Goal: Information Seeking & Learning: Learn about a topic

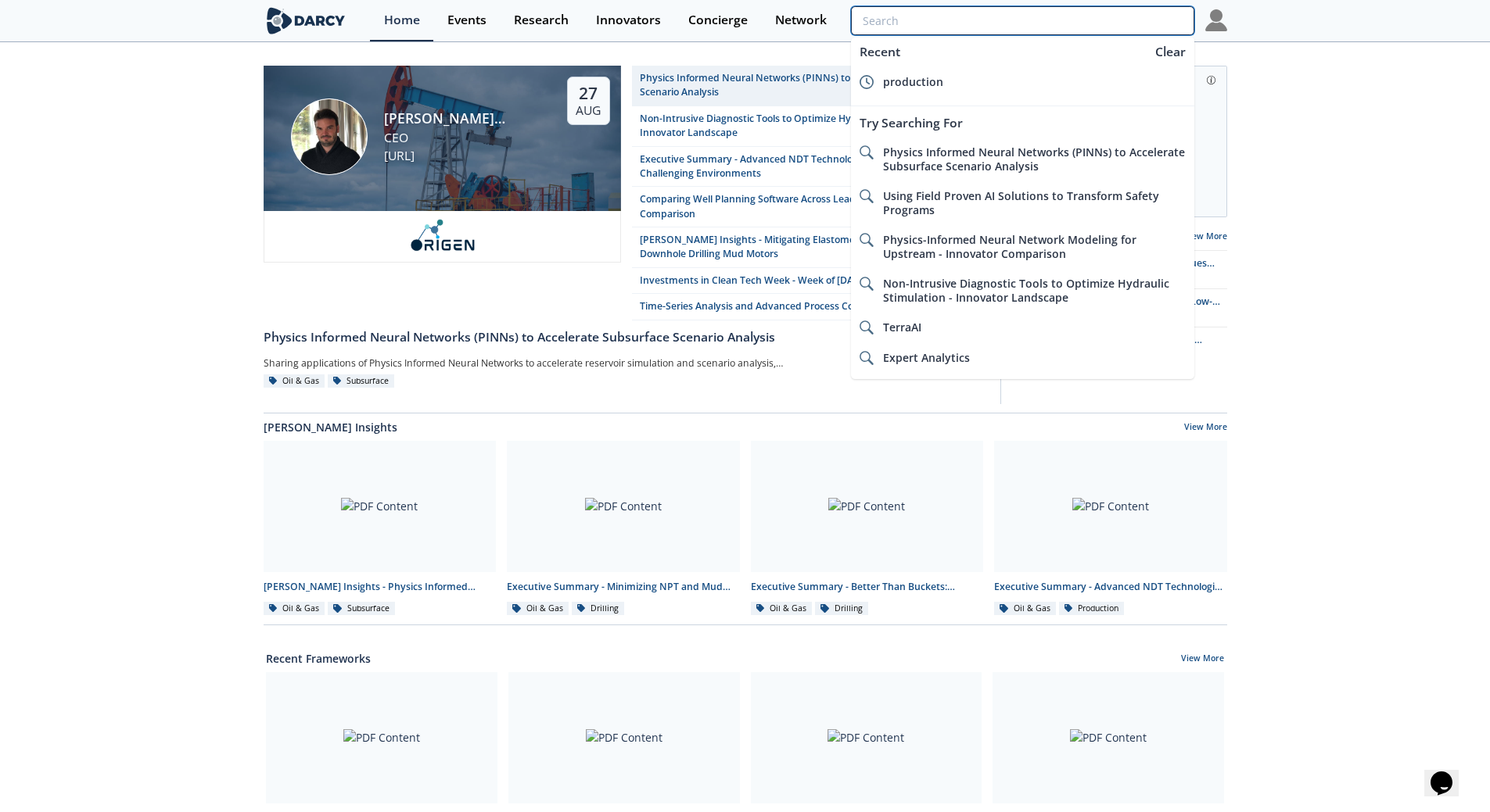
click at [1110, 26] on input "search" at bounding box center [1022, 21] width 343 height 29
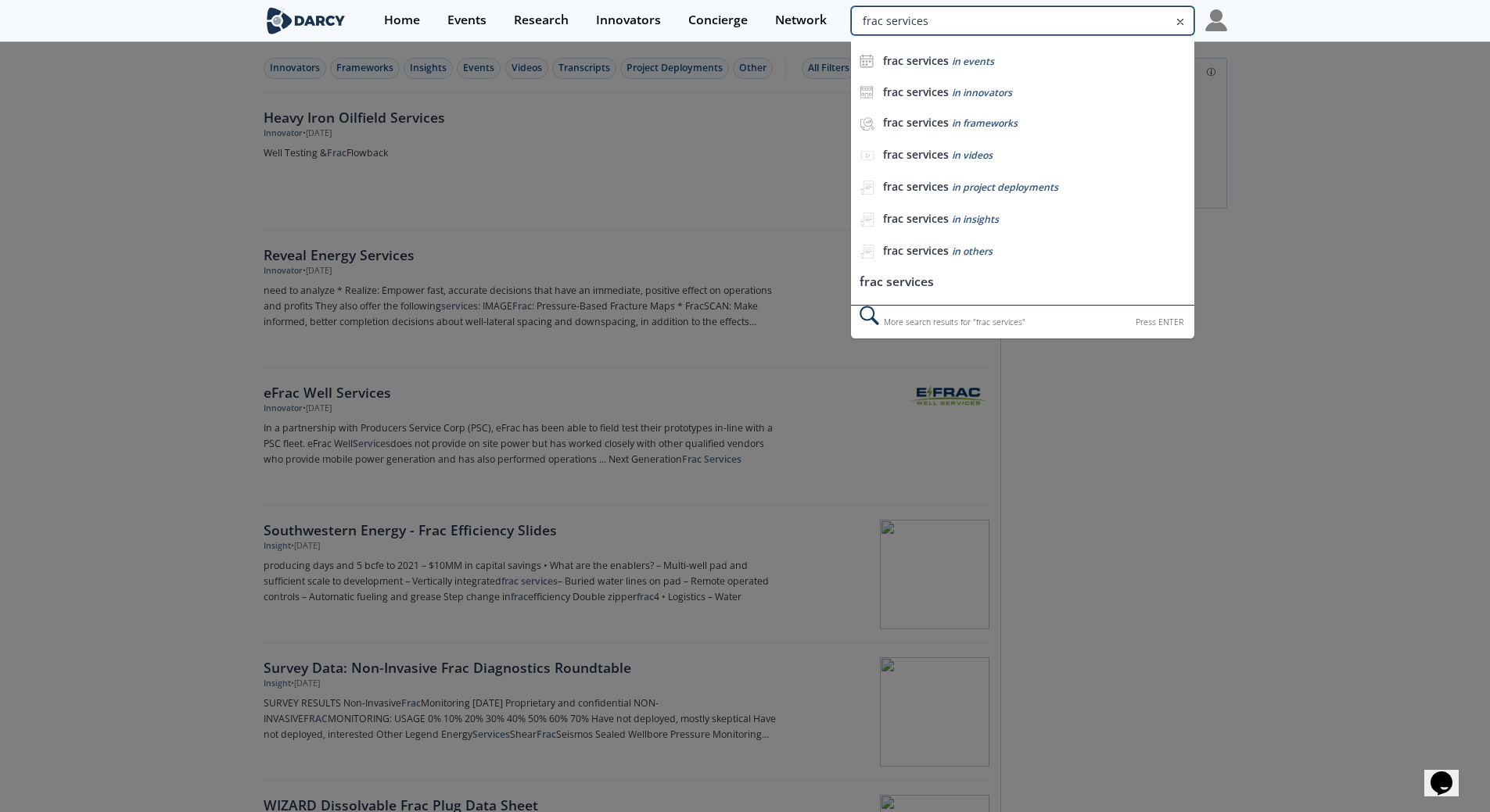
click at [1122, 28] on input "frac services" at bounding box center [1022, 21] width 343 height 29
click at [1102, 21] on input "frac services" at bounding box center [1022, 21] width 343 height 29
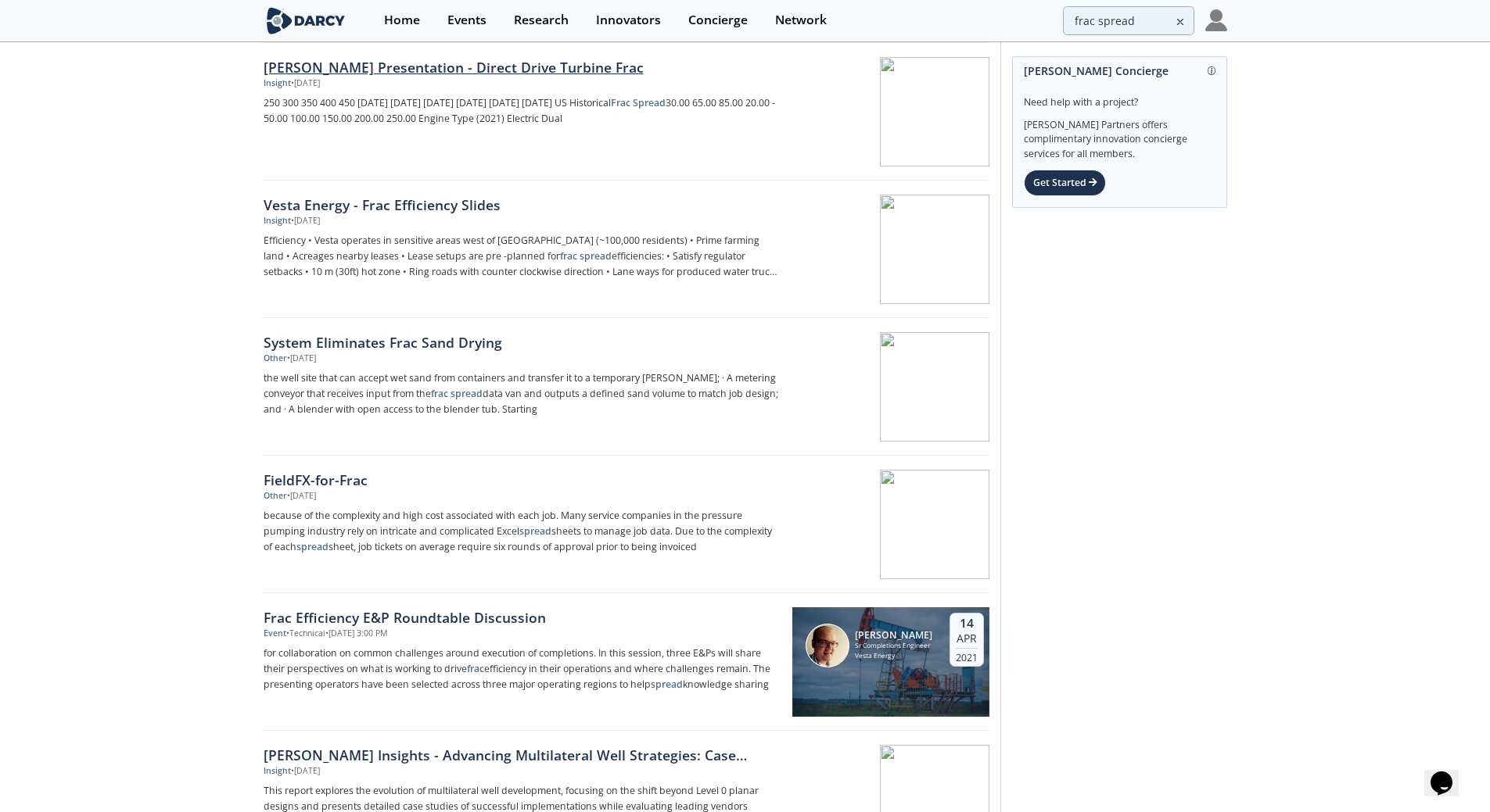
scroll to position [57, 0]
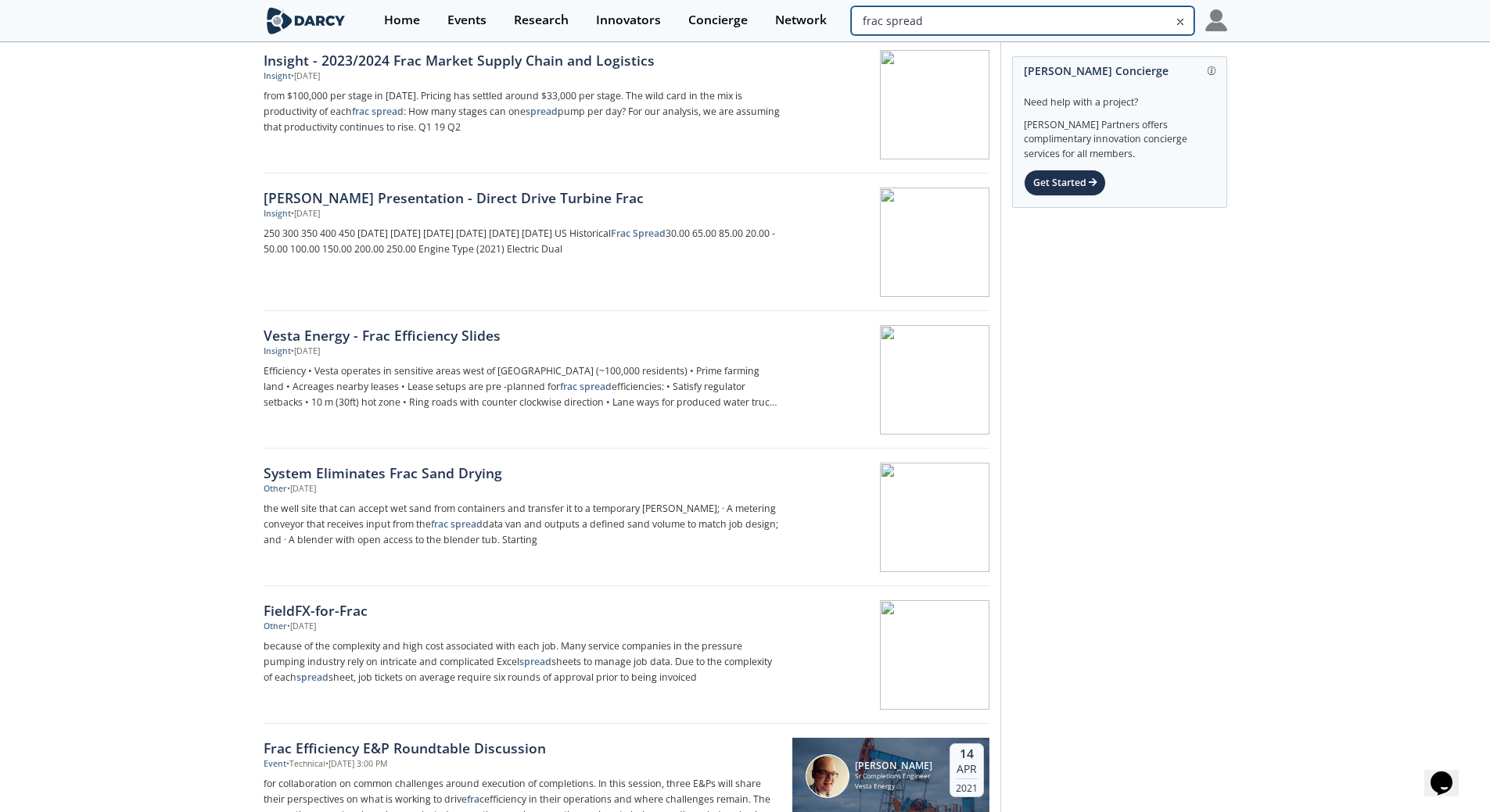
click at [1142, 20] on input "frac spread" at bounding box center [1022, 21] width 343 height 29
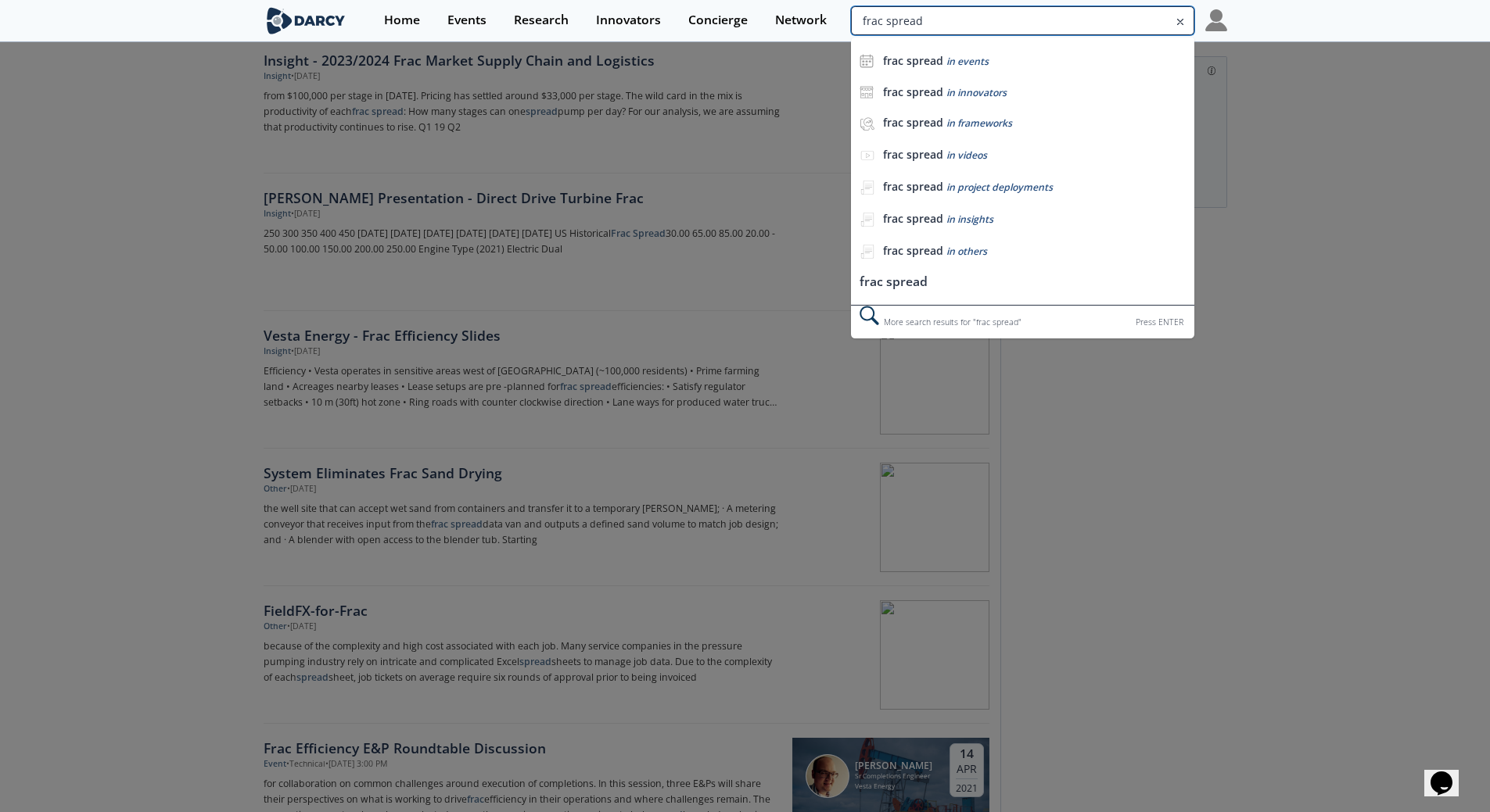
click at [1142, 20] on input "frac spread" at bounding box center [1022, 21] width 343 height 29
type input "service plus"
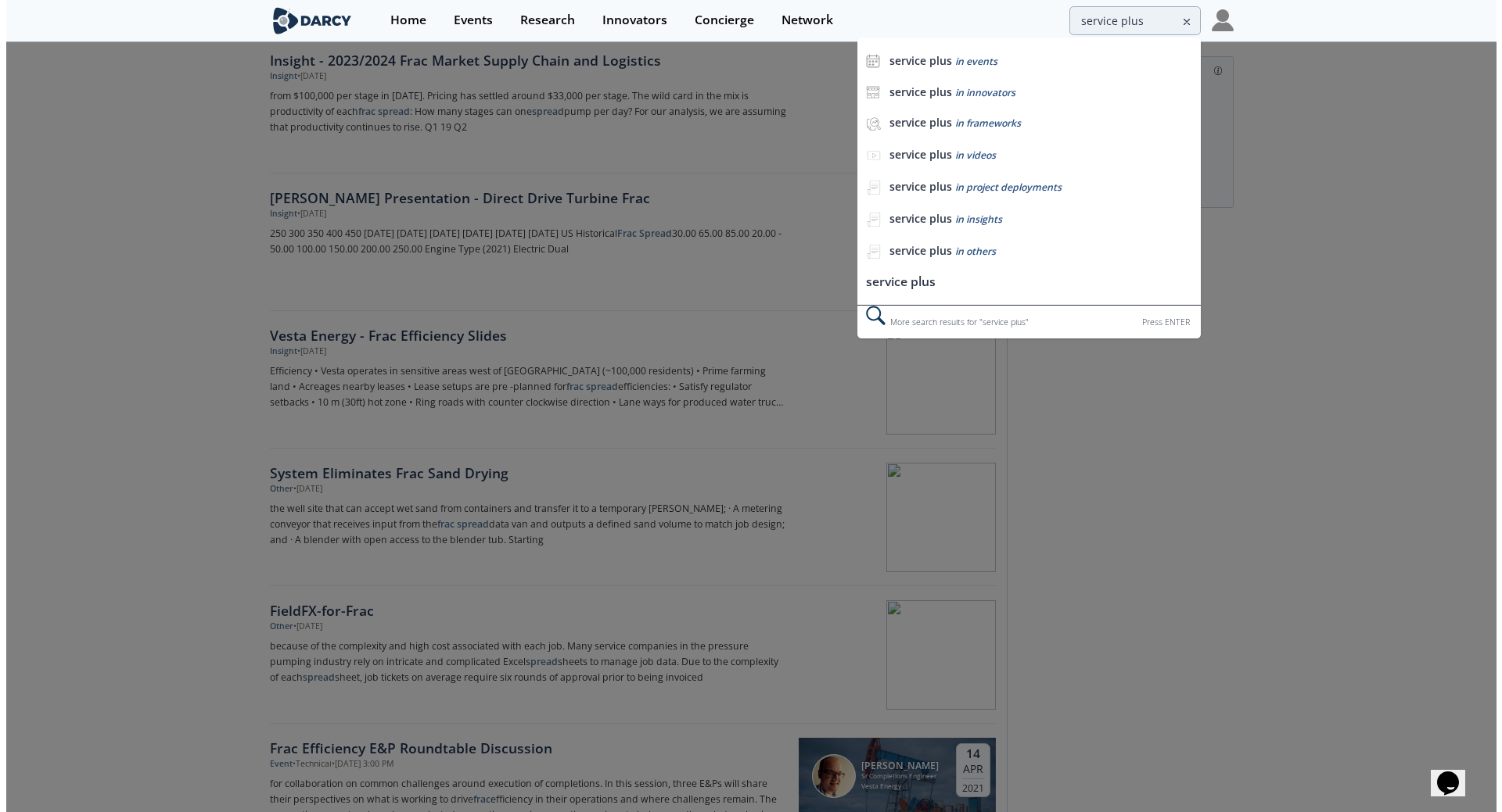
scroll to position [0, 0]
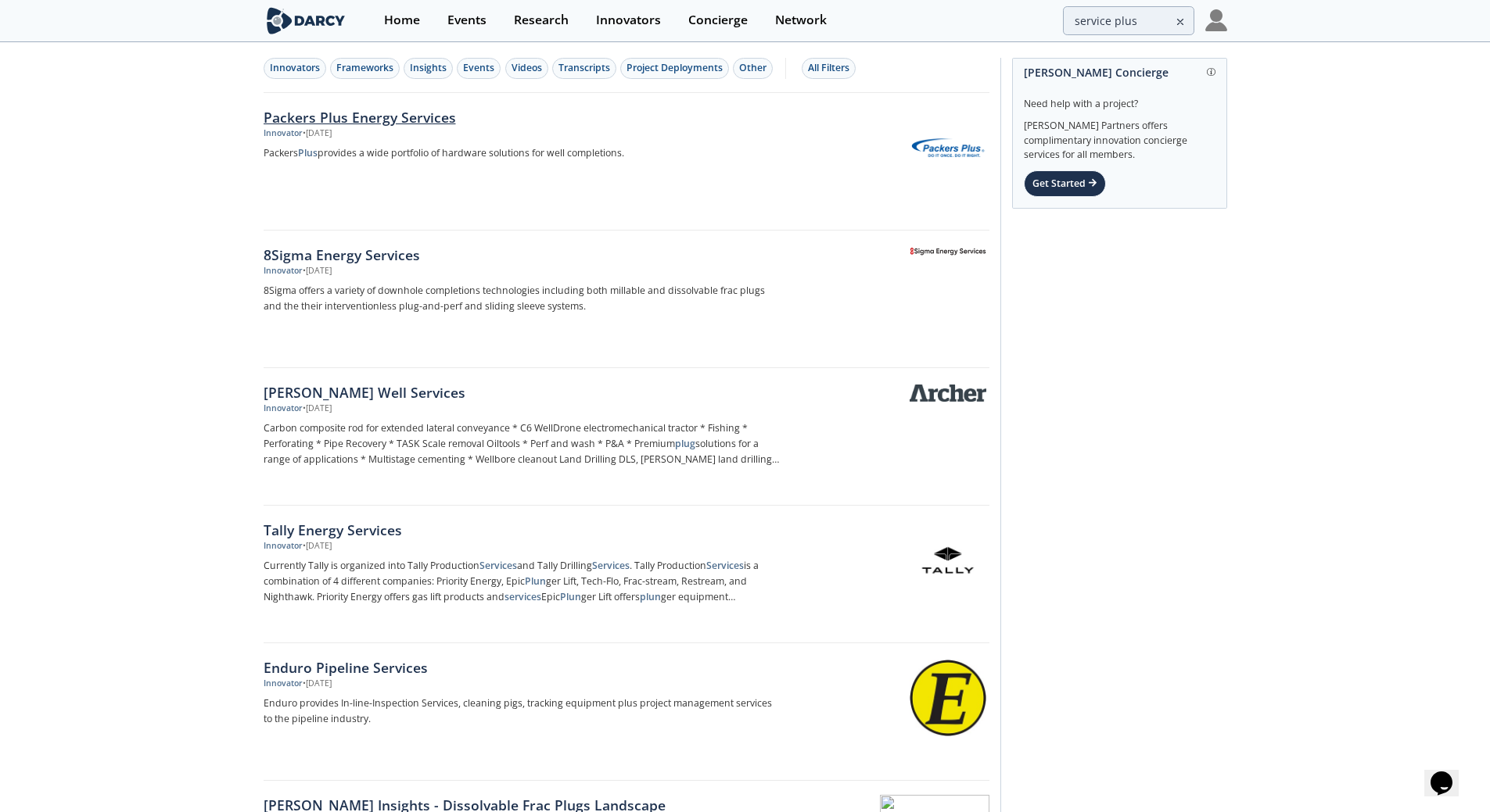
click at [404, 115] on div "Packers Plus Energy Services" at bounding box center [522, 118] width 518 height 21
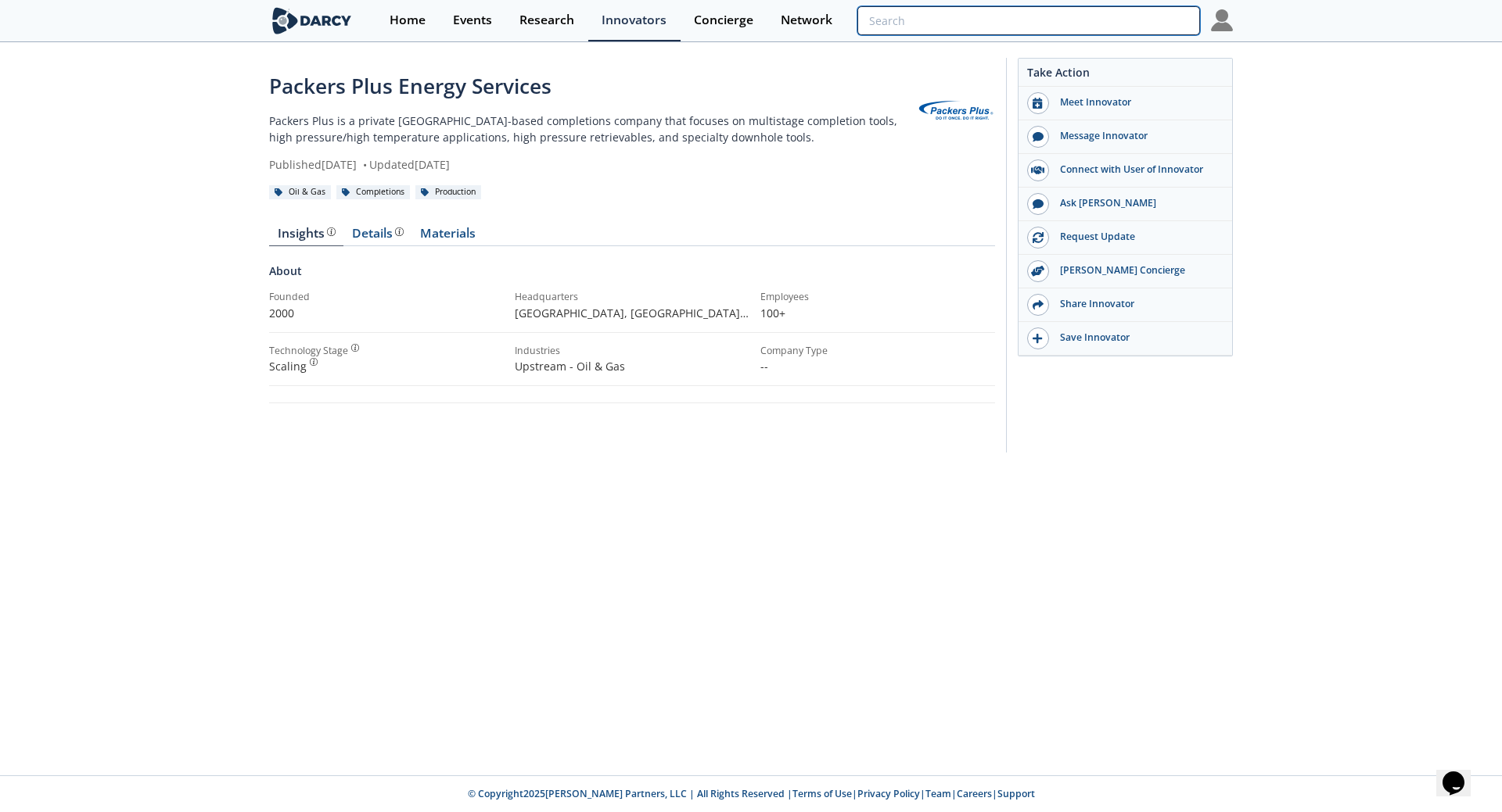
click at [1180, 21] on input "search" at bounding box center [1028, 21] width 343 height 29
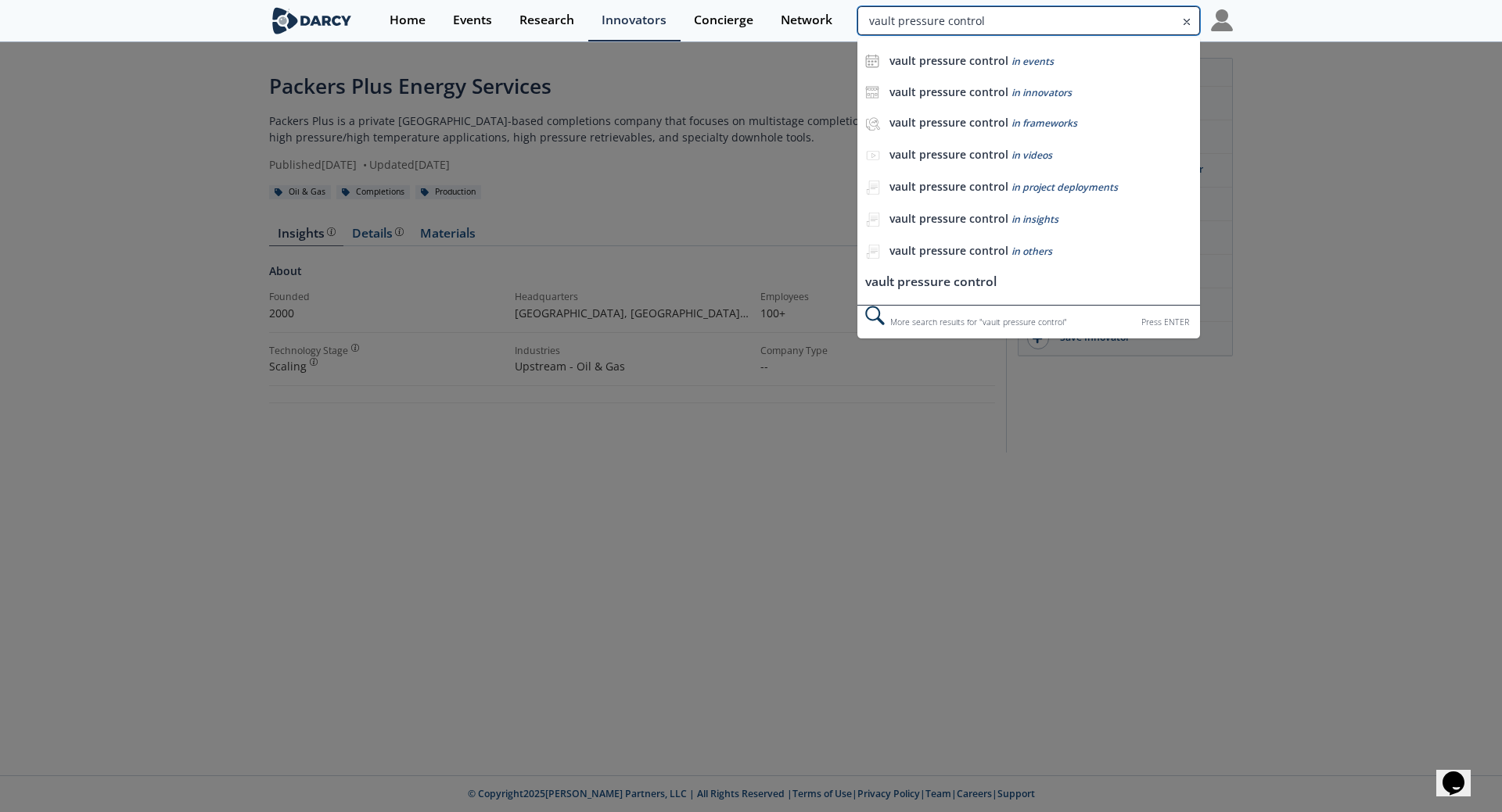
type input "vault pressure control"
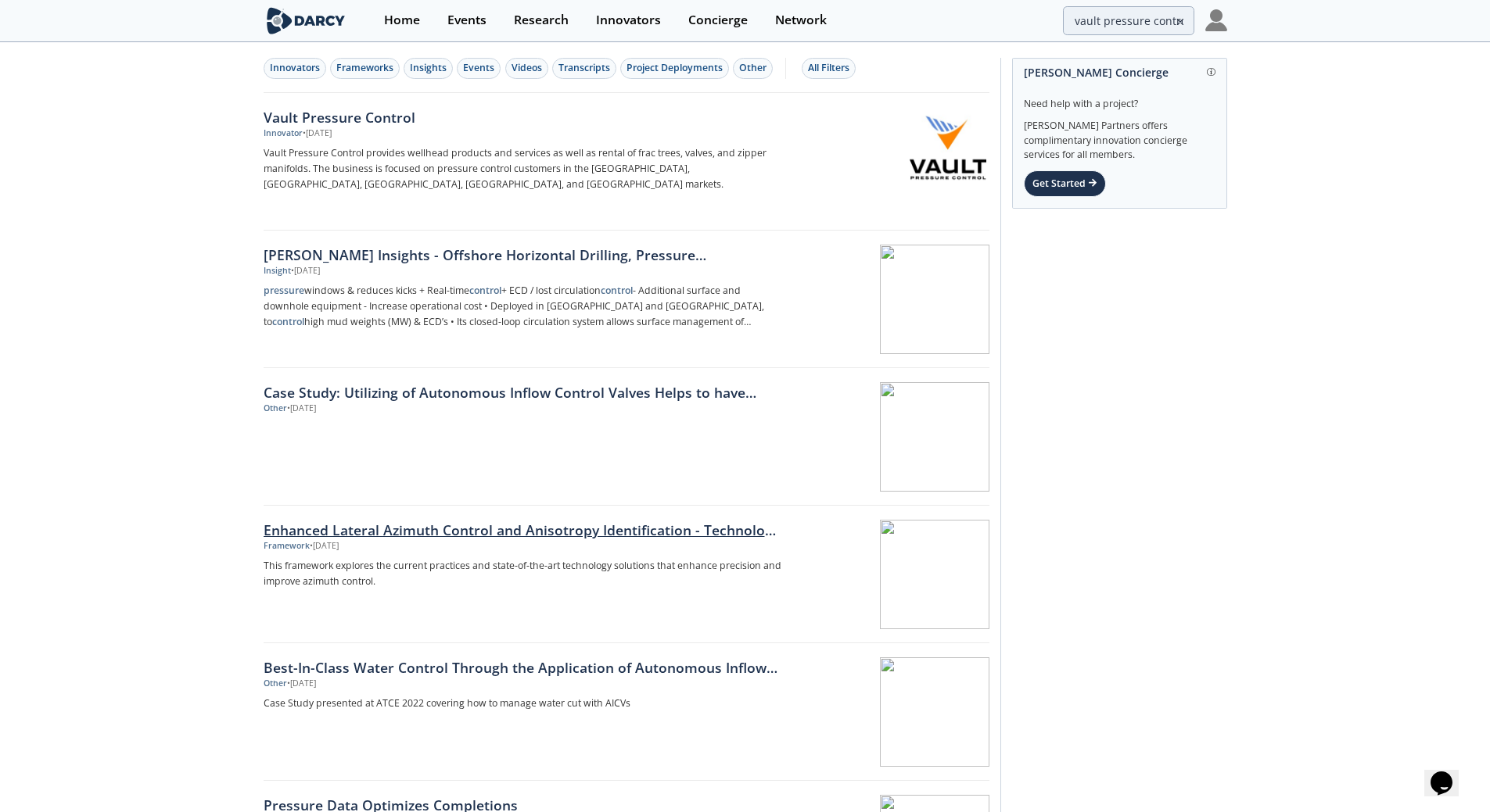
click at [926, 558] on div at bounding box center [891, 575] width 198 height 110
click at [382, 66] on div "Frameworks" at bounding box center [365, 68] width 57 height 14
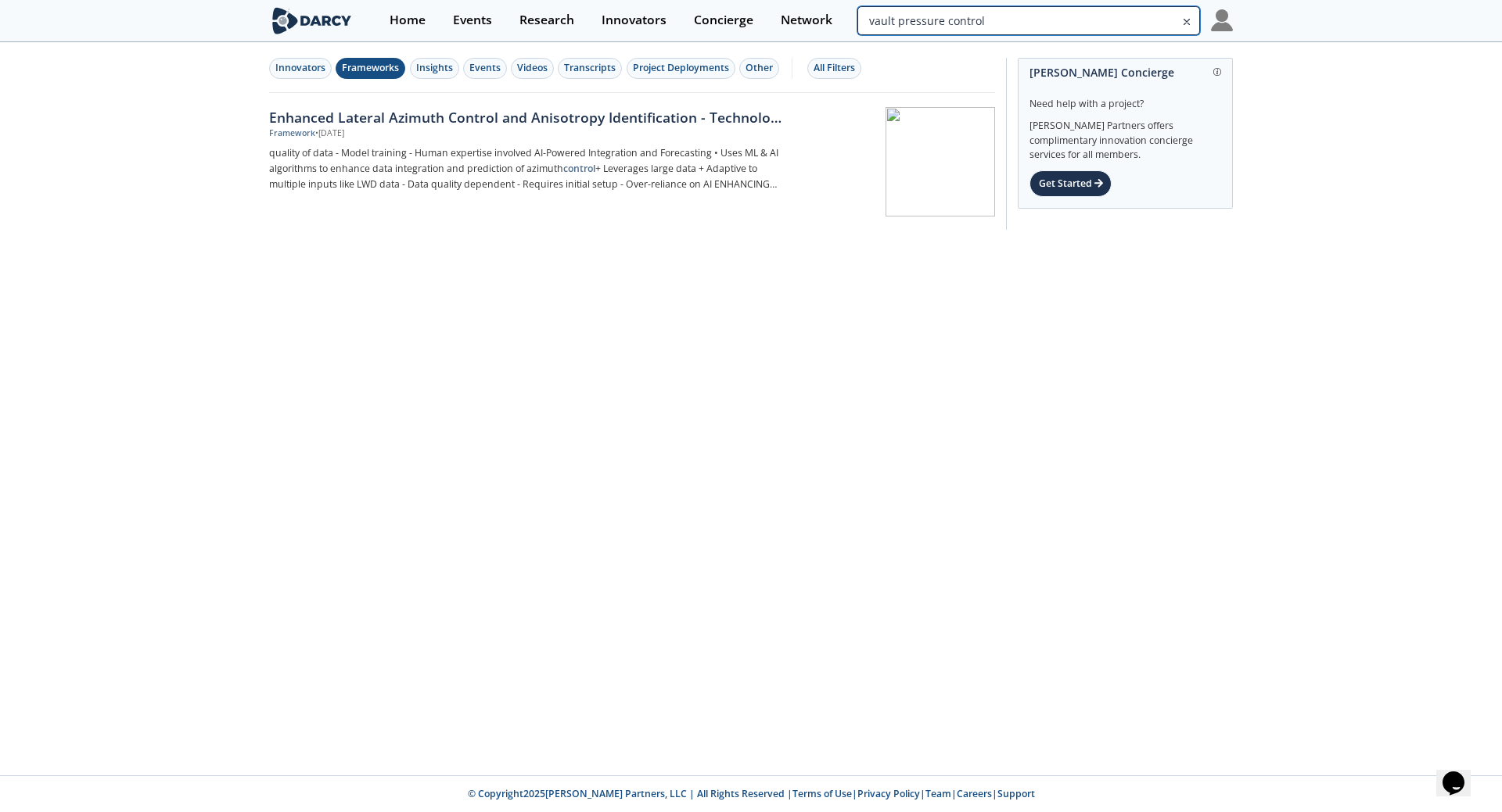
click at [1154, 21] on input "vault pressure control" at bounding box center [1028, 21] width 343 height 29
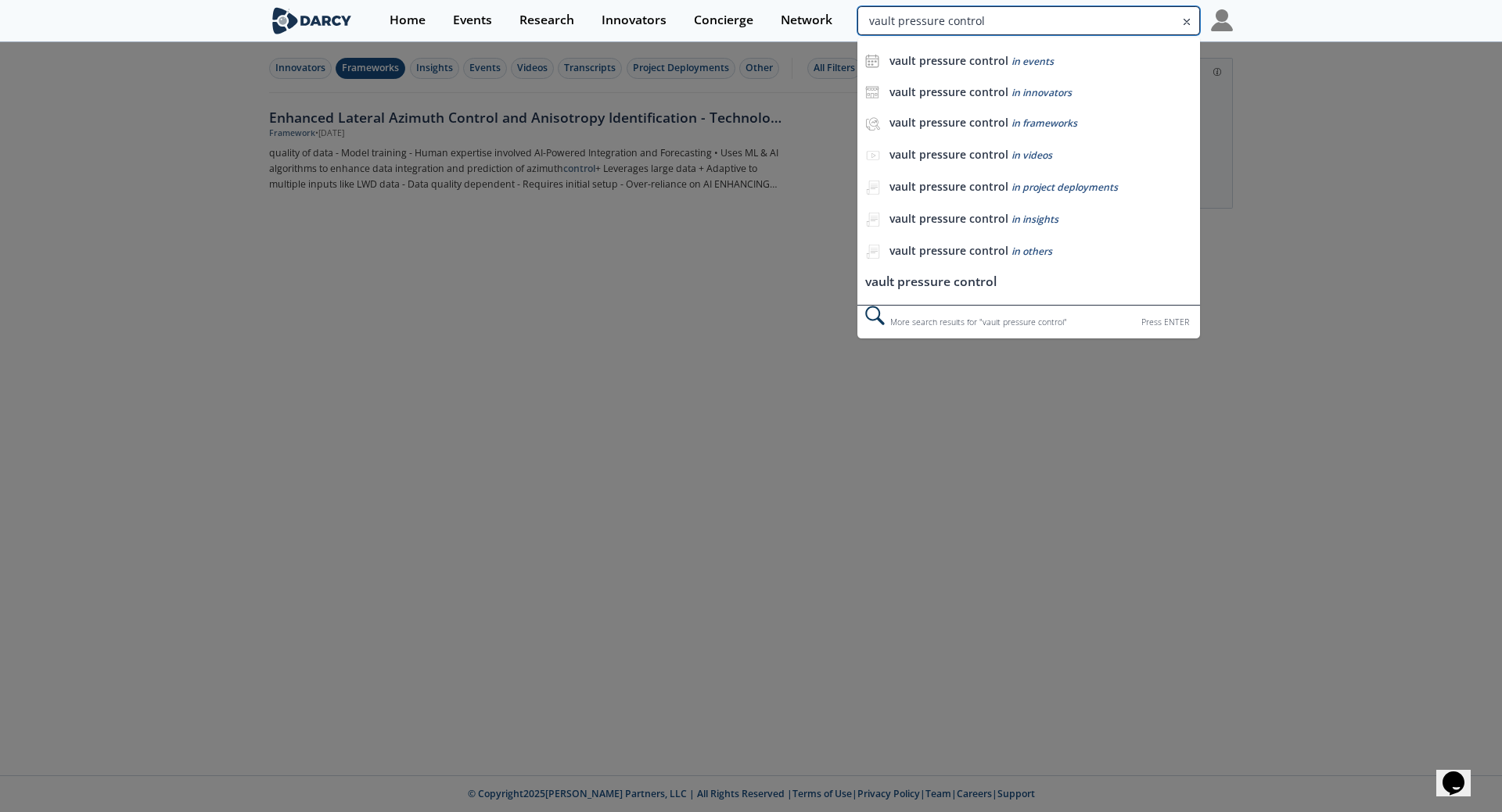
click at [1154, 21] on input "vault pressure control" at bounding box center [1028, 21] width 343 height 29
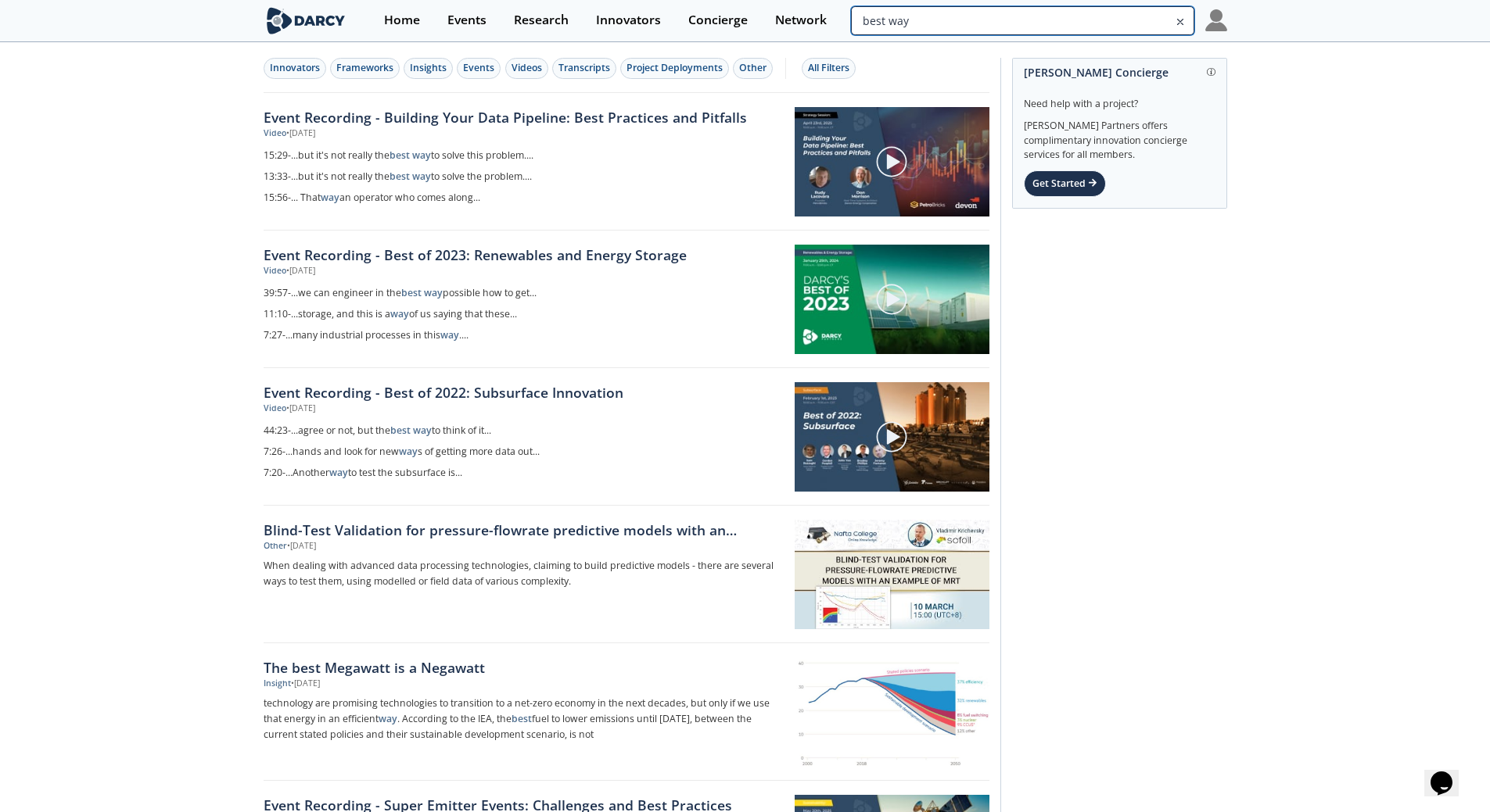
click at [1099, 27] on input "best way" at bounding box center [1022, 21] width 343 height 29
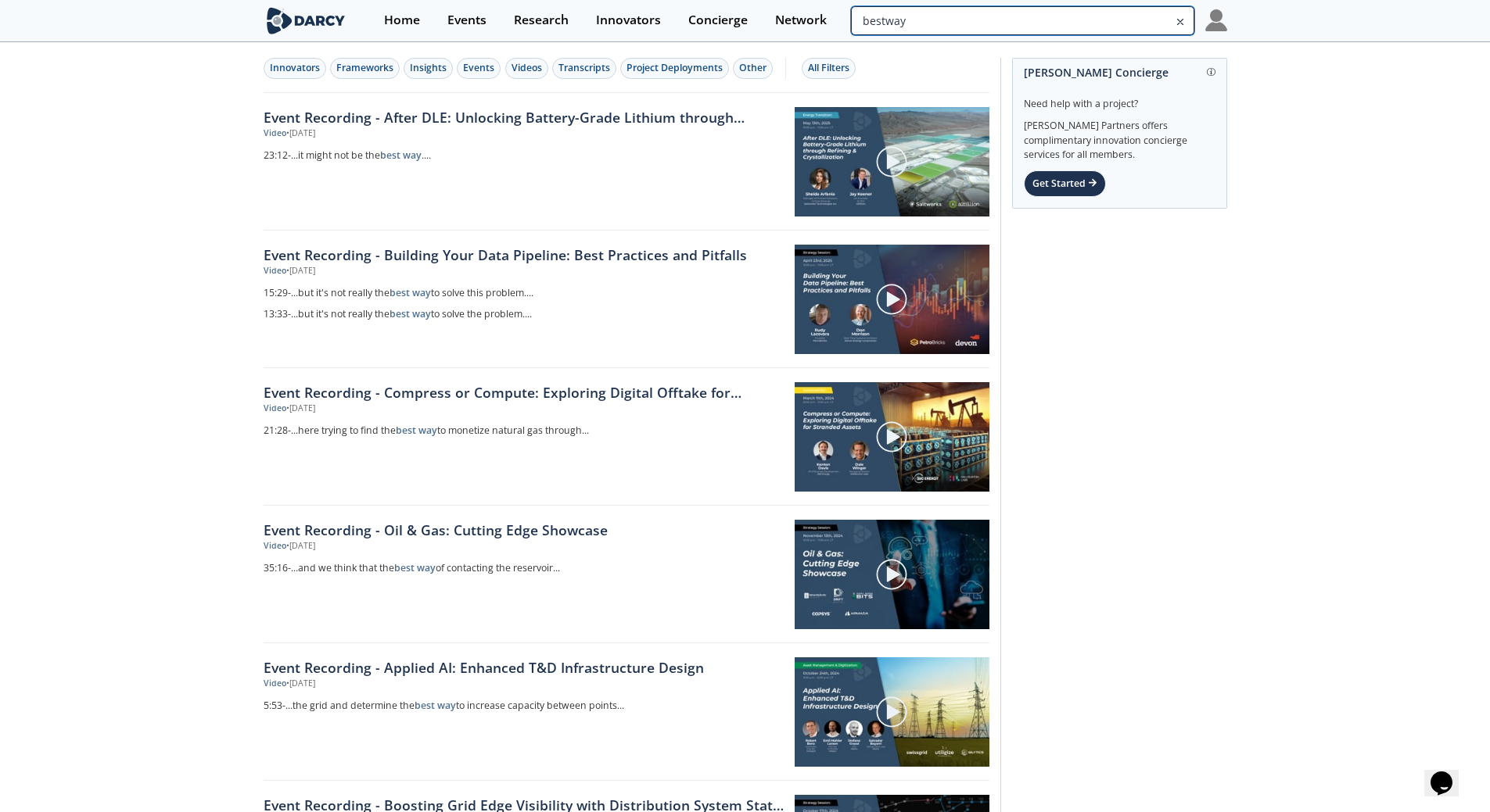
click at [1128, 23] on input "bestway" at bounding box center [1022, 21] width 343 height 29
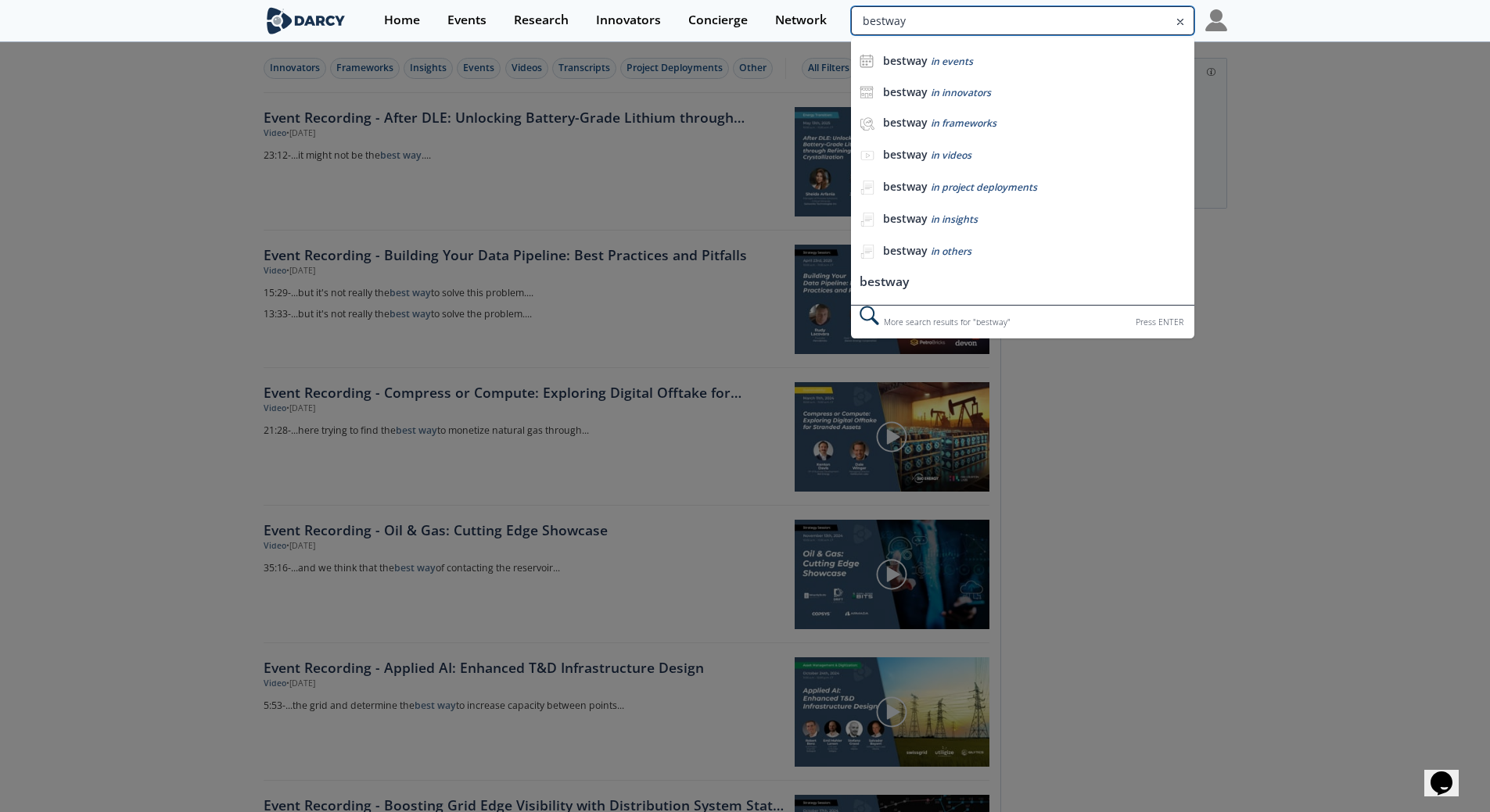
click at [1128, 23] on input "bestway" at bounding box center [1022, 21] width 343 height 29
type input "frac valves"
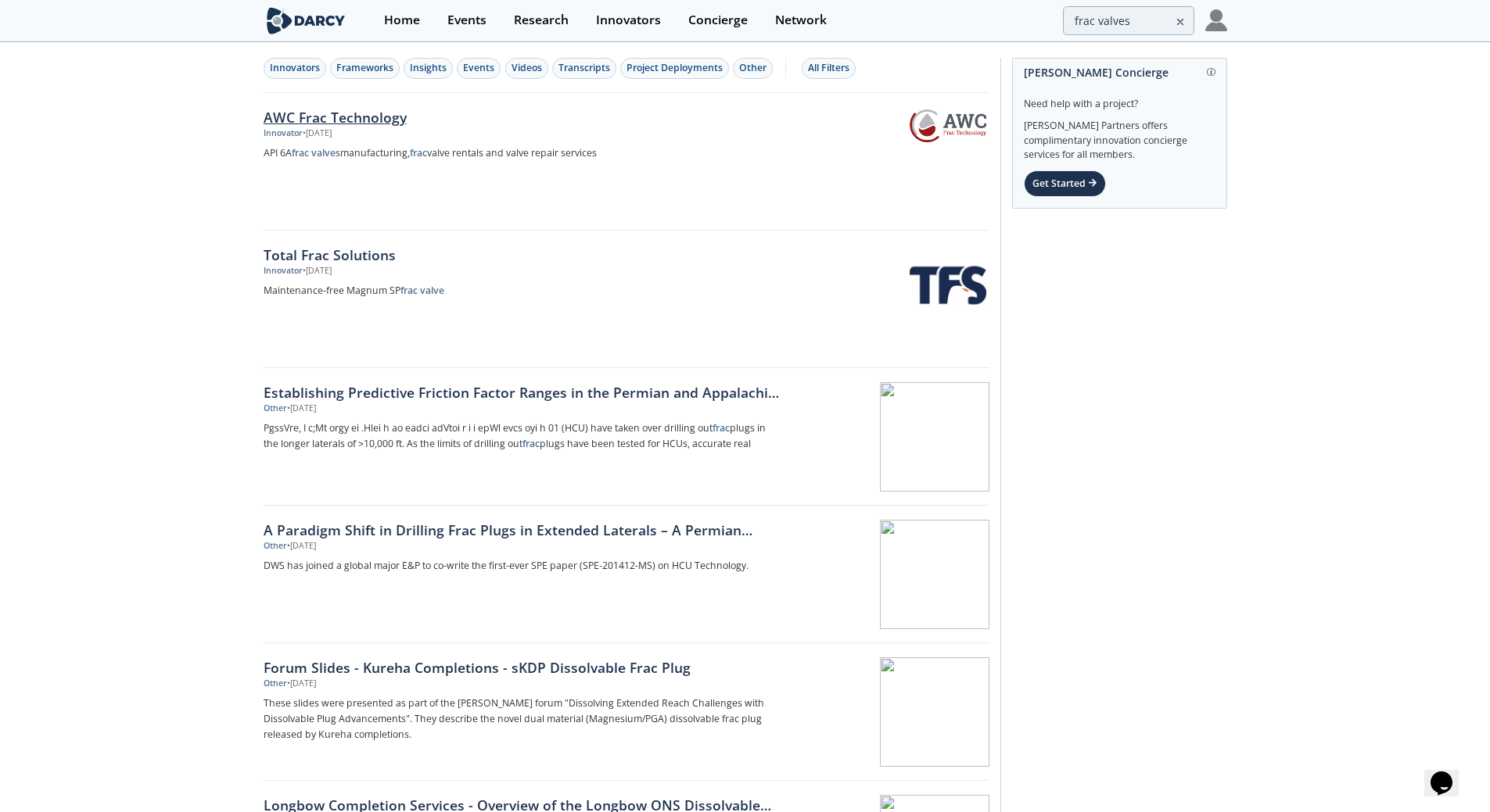
click at [968, 127] on img at bounding box center [947, 126] width 76 height 33
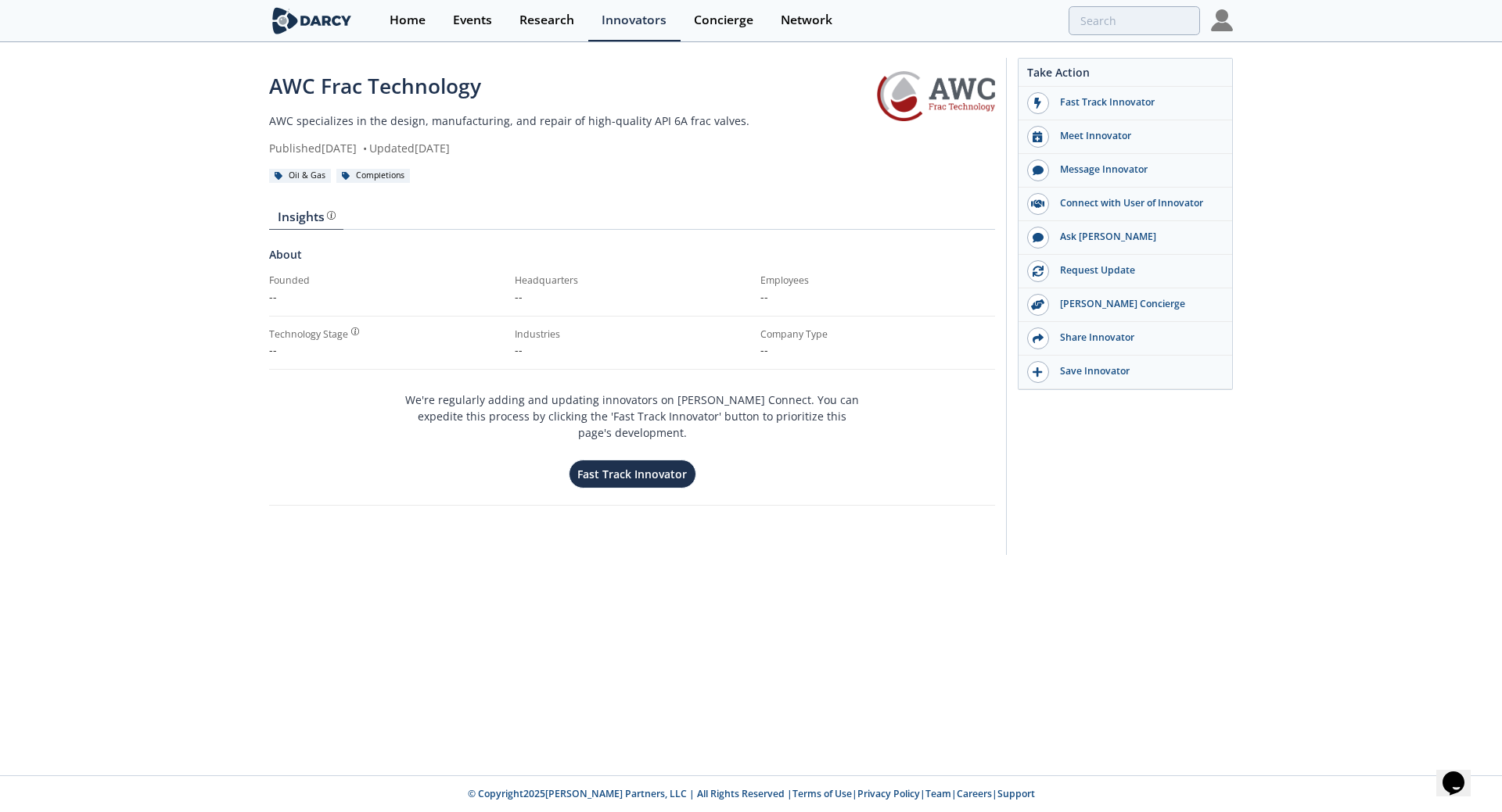
click at [968, 97] on link at bounding box center [936, 96] width 119 height 50
click at [437, 83] on div "AWC Frac Technology" at bounding box center [573, 87] width 608 height 31
click at [1095, 100] on div "Fast Track Innovator" at bounding box center [1136, 102] width 175 height 14
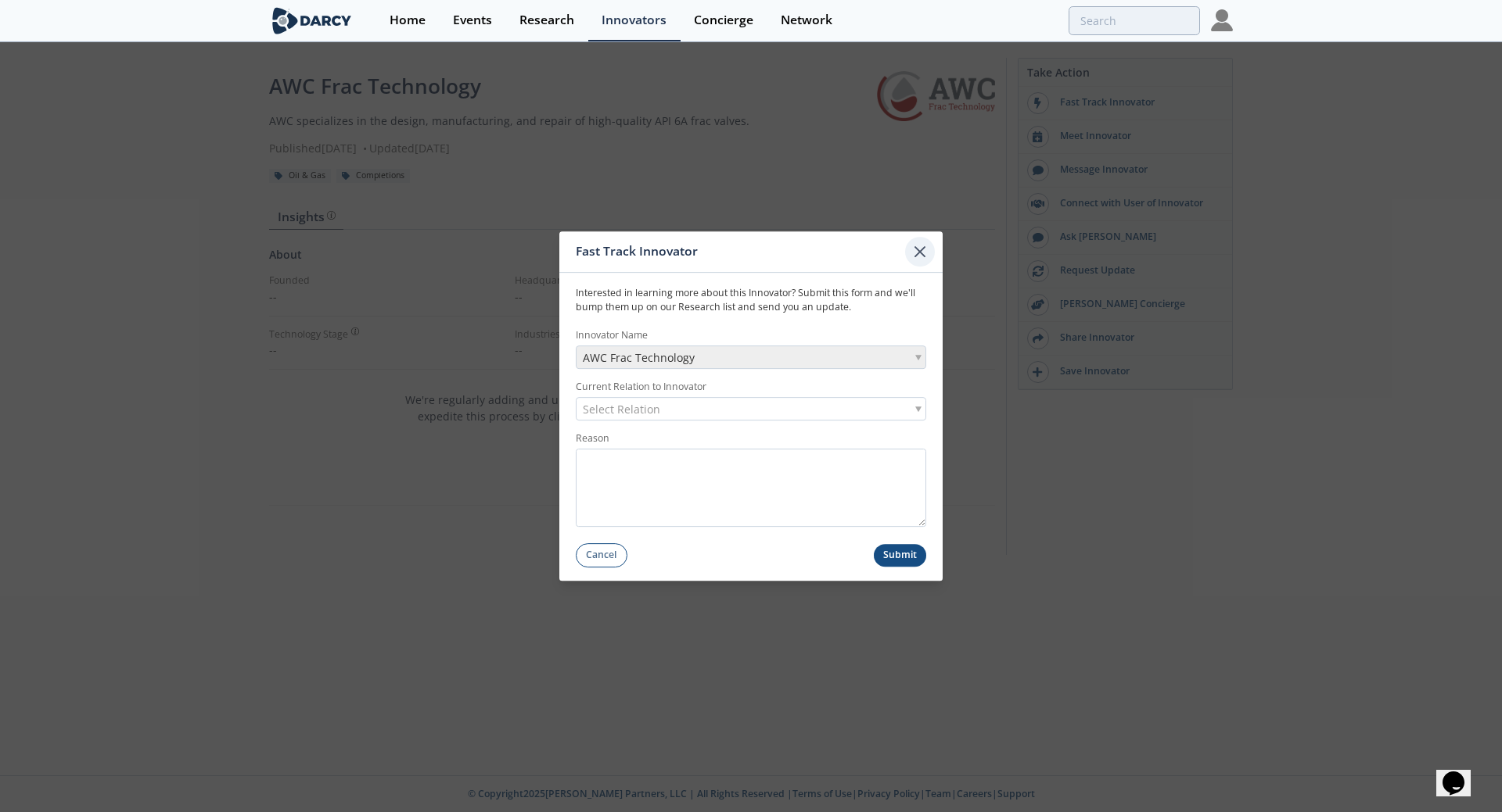
click at [932, 250] on div at bounding box center [920, 251] width 30 height 30
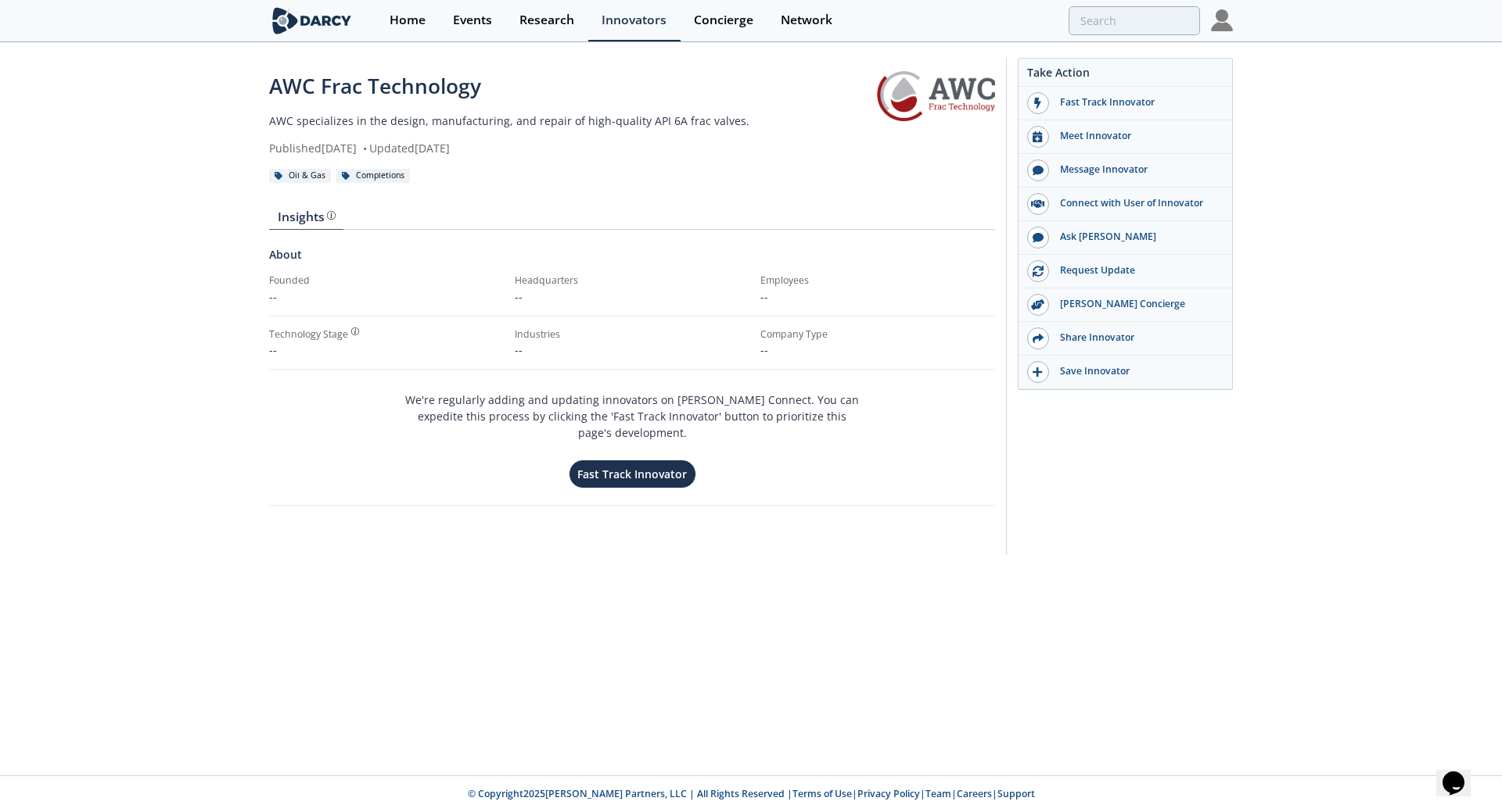
click at [956, 104] on link at bounding box center [936, 96] width 119 height 50
click at [363, 88] on div "AWC Frac Technology" at bounding box center [573, 87] width 608 height 31
